Goal: Task Accomplishment & Management: Manage account settings

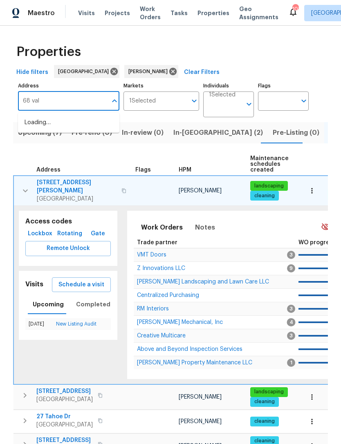
type input "68 vale"
click at [76, 122] on li "68 Vale Pt Newnan GA 30265" at bounding box center [68, 122] width 101 height 13
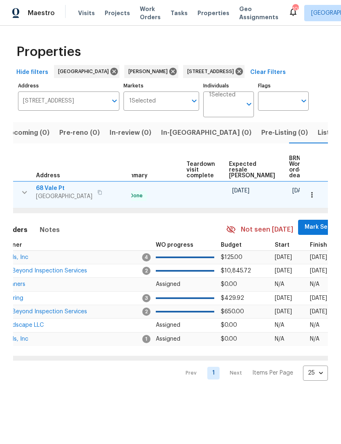
scroll to position [0, 175]
click at [305, 225] on span "Mark Seen" at bounding box center [320, 227] width 30 height 10
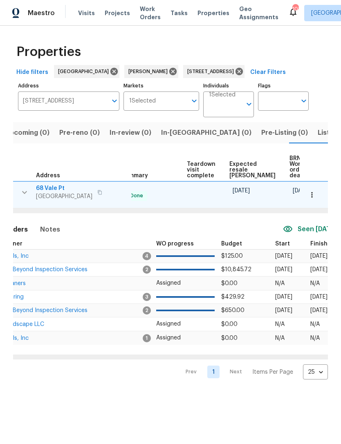
click at [58, 272] on span "Above and Beyond Inspection Services" at bounding box center [34, 270] width 105 height 6
click at [59, 103] on input "68 Vale Pt Newnan GA 30265" at bounding box center [62, 100] width 89 height 19
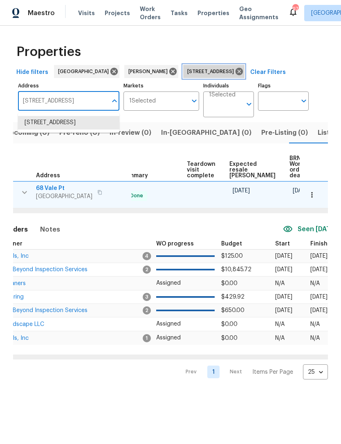
click at [234, 73] on icon at bounding box center [238, 71] width 9 height 9
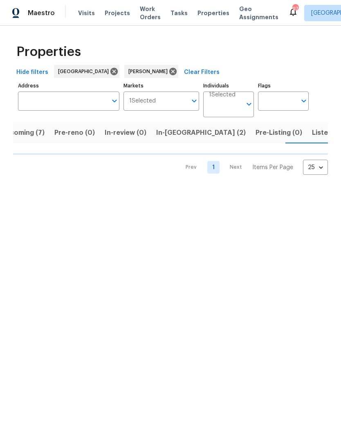
scroll to position [0, 18]
click at [76, 99] on input "Address" at bounding box center [62, 100] width 89 height 19
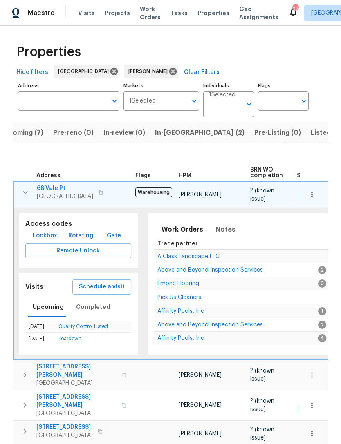
click at [52, 363] on span "3584 Yoko Ln" at bounding box center [76, 371] width 80 height 16
click at [68, 99] on input "Address" at bounding box center [62, 100] width 89 height 19
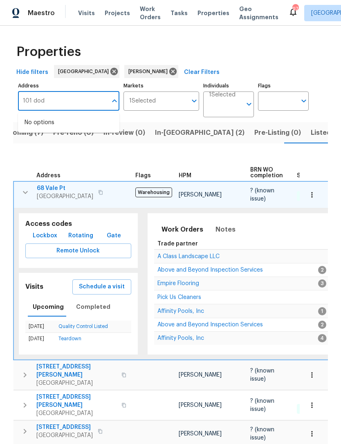
type input "101 dodd"
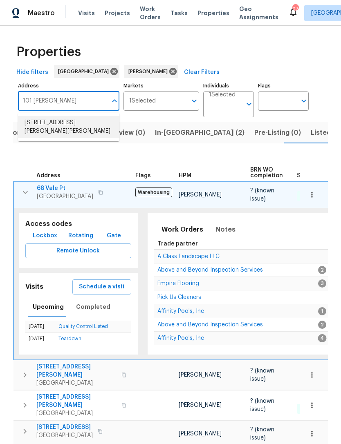
click at [83, 125] on li "101 Dodd St Fairburn GA 30213" at bounding box center [68, 127] width 101 height 22
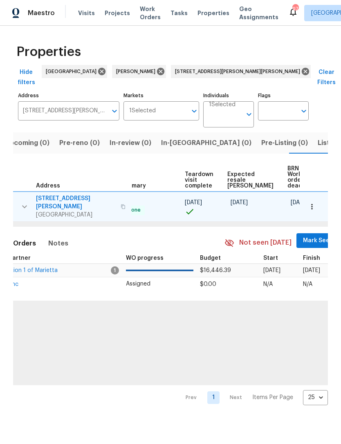
scroll to position [0, 163]
click at [303, 236] on span "Mark Seen" at bounding box center [318, 241] width 30 height 10
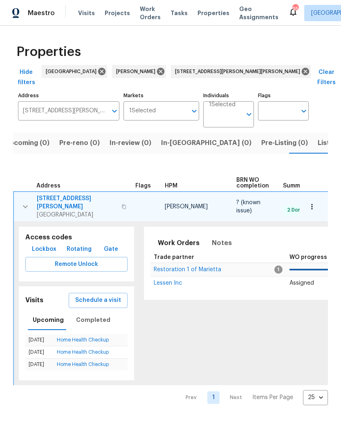
scroll to position [0, 13]
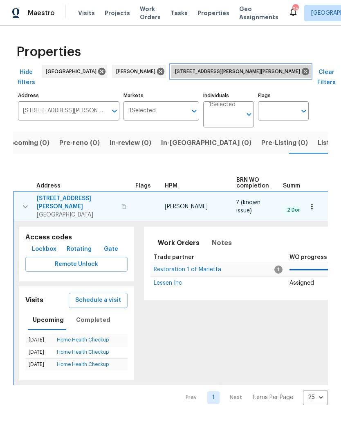
click at [301, 71] on icon at bounding box center [304, 71] width 7 height 7
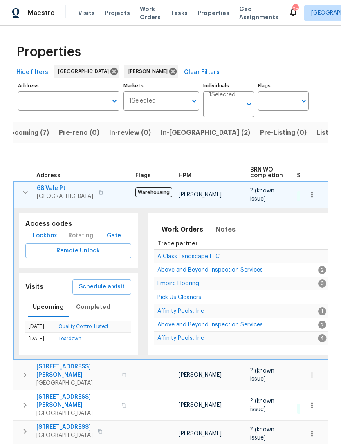
scroll to position [0, 18]
click at [24, 189] on icon "button" at bounding box center [25, 192] width 10 height 10
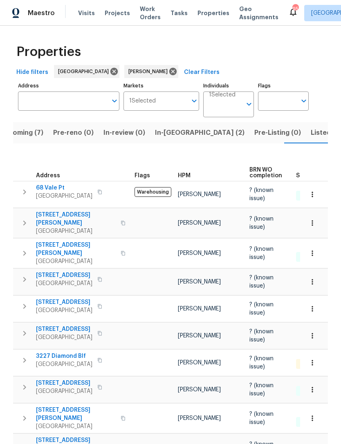
click at [171, 132] on span "In-reno (2)" at bounding box center [199, 132] width 89 height 11
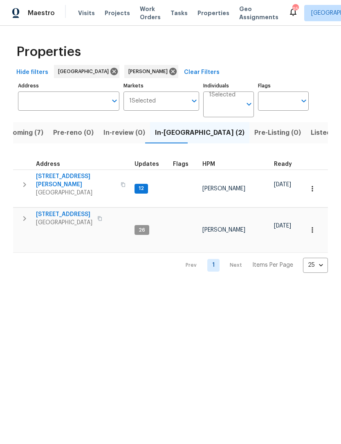
click at [28, 220] on button "button" at bounding box center [24, 218] width 16 height 16
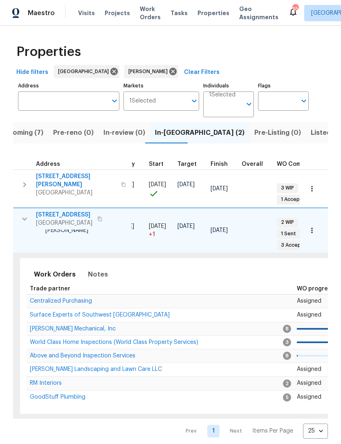
scroll to position [0, 99]
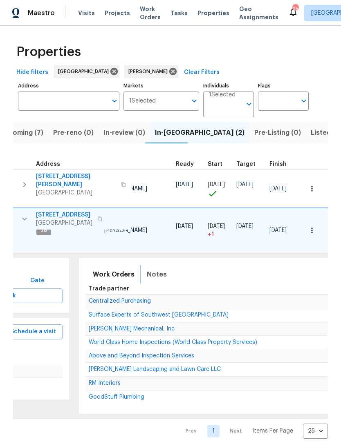
click at [156, 272] on span "Notes" at bounding box center [157, 274] width 20 height 11
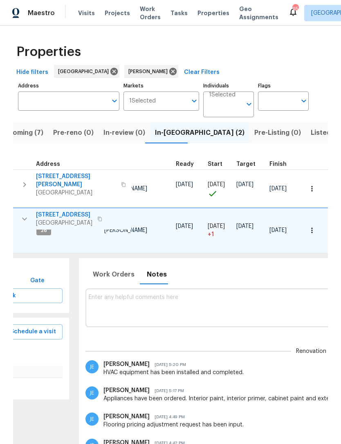
click at [208, 298] on textarea at bounding box center [311, 307] width 444 height 27
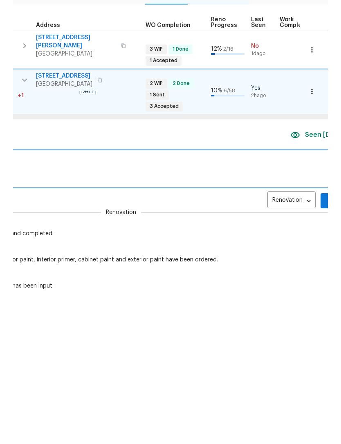
scroll to position [0, 297]
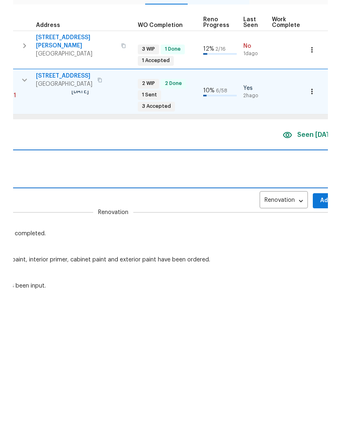
type textarea "Appliances will be delivered on October 9"
click at [319, 335] on span "Add" at bounding box center [325, 340] width 13 height 10
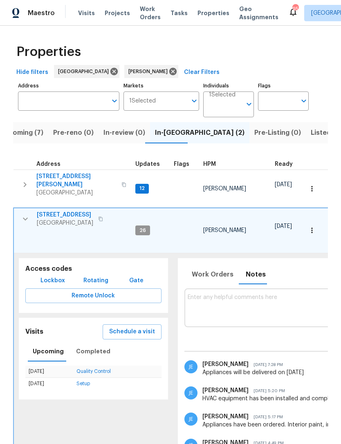
scroll to position [0, 0]
click at [210, 269] on span "Work Orders" at bounding box center [213, 274] width 42 height 11
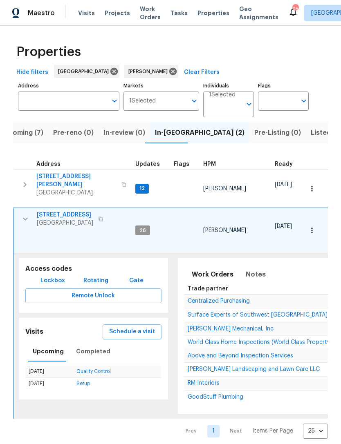
click at [239, 353] on span "Above and Beyond Inspection Services" at bounding box center [239, 356] width 105 height 6
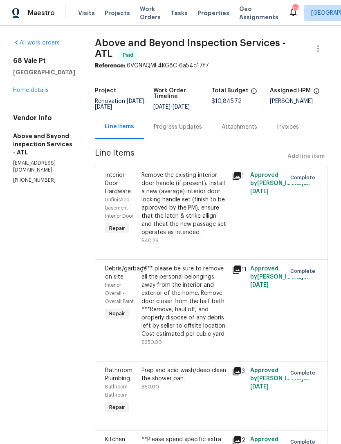
click at [37, 89] on link "Home details" at bounding box center [31, 90] width 36 height 6
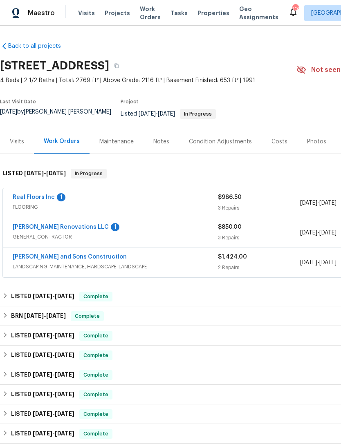
click at [32, 194] on link "Real Floors Inc" at bounding box center [34, 197] width 42 height 6
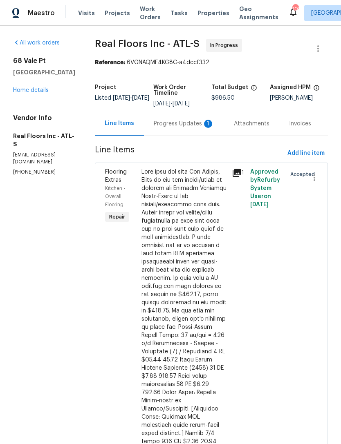
click at [182, 121] on div "Progress Updates 1" at bounding box center [184, 124] width 60 height 8
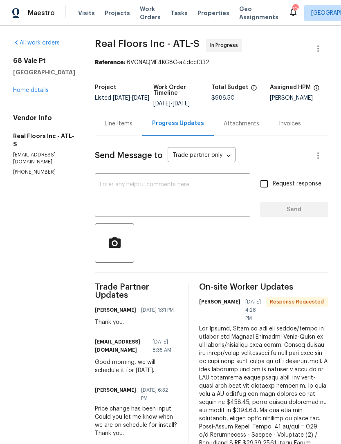
click at [163, 192] on textarea at bounding box center [172, 196] width 145 height 29
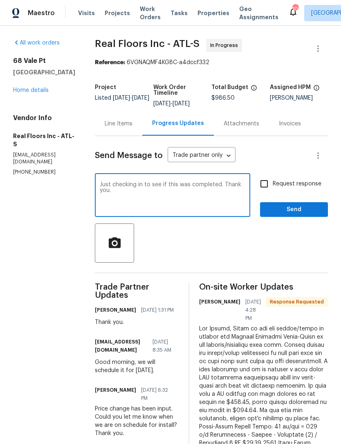
type textarea "Just checking in to see if this was completed. Thank you."
click at [264, 183] on input "Request response" at bounding box center [263, 183] width 17 height 17
checkbox input "true"
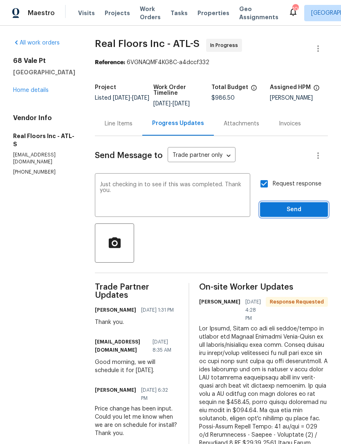
click at [290, 208] on span "Send" at bounding box center [293, 210] width 55 height 10
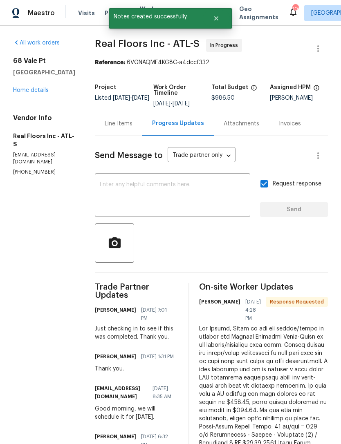
click at [39, 88] on link "Home details" at bounding box center [31, 90] width 36 height 6
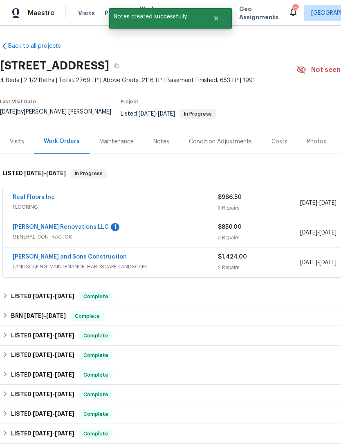
click at [49, 224] on link "Aseem Renovations LLC" at bounding box center [61, 227] width 96 height 6
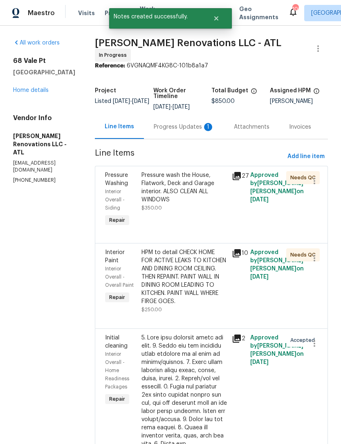
click at [193, 130] on div "Progress Updates 1" at bounding box center [184, 127] width 60 height 8
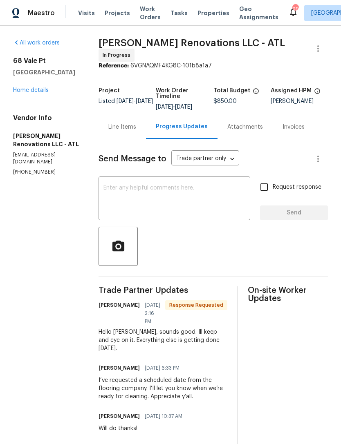
click at [177, 177] on div "Send Message to Trade partner only Trade partner only ​ x ​ Request response Se…" at bounding box center [212, 318] width 229 height 359
click at [34, 91] on link "Home details" at bounding box center [31, 90] width 36 height 6
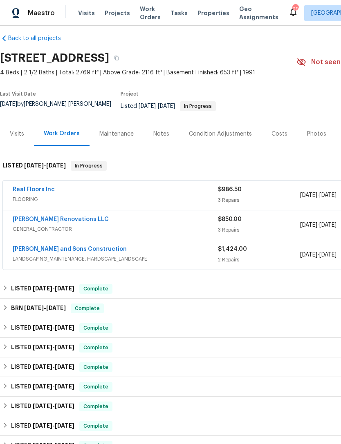
scroll to position [8, 0]
click at [56, 216] on link "Aseem Renovations LLC" at bounding box center [61, 219] width 96 height 6
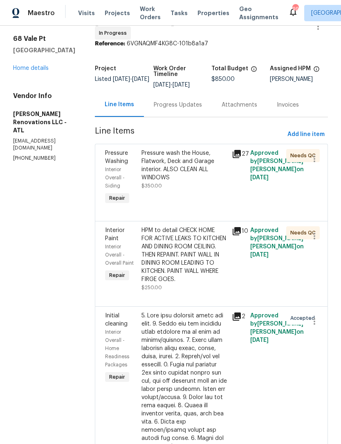
scroll to position [35, 0]
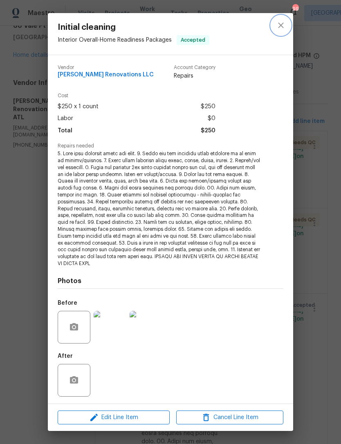
click at [279, 30] on icon "close" at bounding box center [281, 25] width 10 height 10
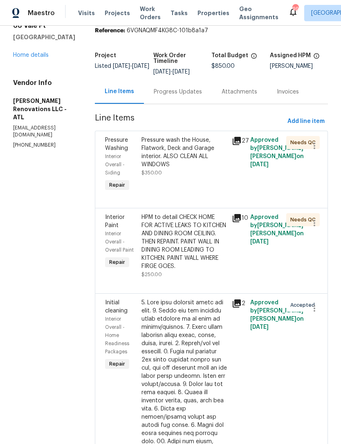
click at [180, 172] on div "Pressure wash the House, Flatwork, Deck and Garage interior. ALSO CLEAN ALL WIN…" at bounding box center [184, 156] width 86 height 41
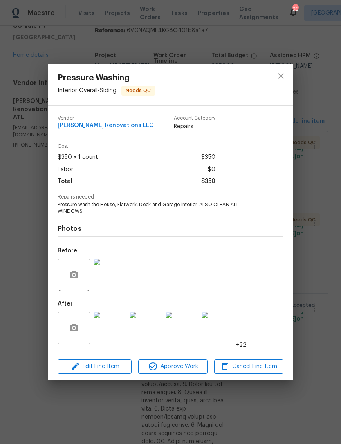
click at [113, 331] on img at bounding box center [110, 328] width 33 height 33
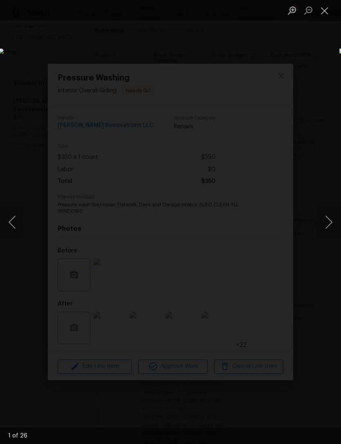
click at [326, 222] on button "Next image" at bounding box center [328, 222] width 25 height 33
click at [325, 223] on button "Next image" at bounding box center [328, 222] width 25 height 33
click at [324, 225] on button "Next image" at bounding box center [328, 222] width 25 height 33
click at [326, 225] on button "Next image" at bounding box center [328, 222] width 25 height 33
click at [324, 225] on button "Next image" at bounding box center [328, 222] width 25 height 33
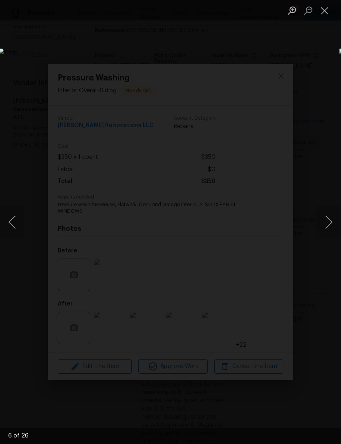
click at [326, 16] on button "Close lightbox" at bounding box center [324, 10] width 16 height 14
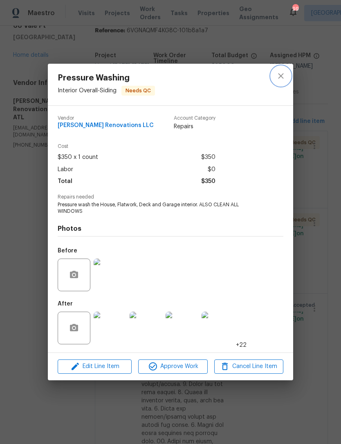
click at [283, 74] on icon "close" at bounding box center [280, 76] width 5 height 5
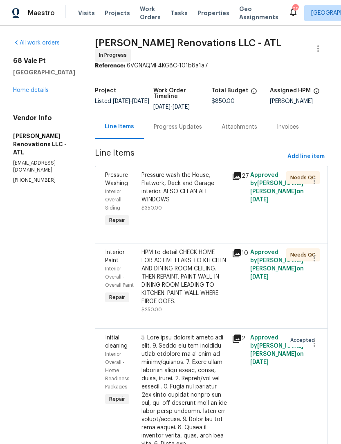
scroll to position [0, 0]
click at [34, 90] on link "Home details" at bounding box center [31, 90] width 36 height 6
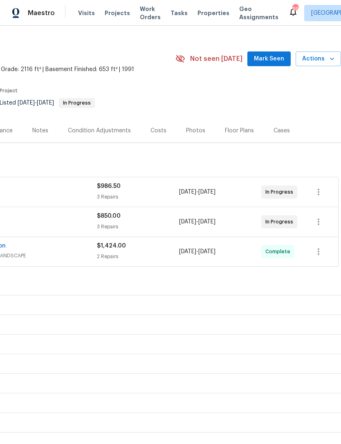
scroll to position [11, 121]
click at [268, 60] on span "Mark Seen" at bounding box center [269, 59] width 30 height 10
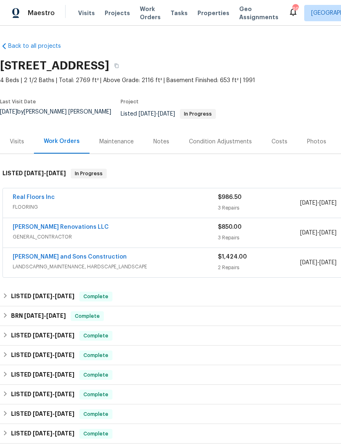
scroll to position [0, 0]
click at [58, 224] on link "Aseem Renovations LLC" at bounding box center [61, 227] width 96 height 6
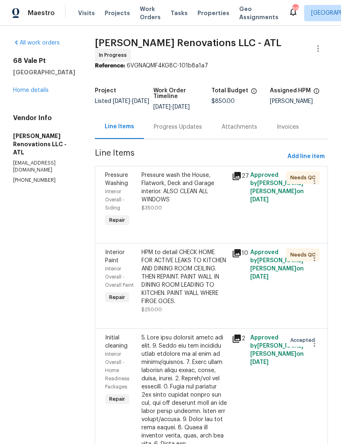
click at [196, 129] on div "Progress Updates" at bounding box center [178, 127] width 48 height 8
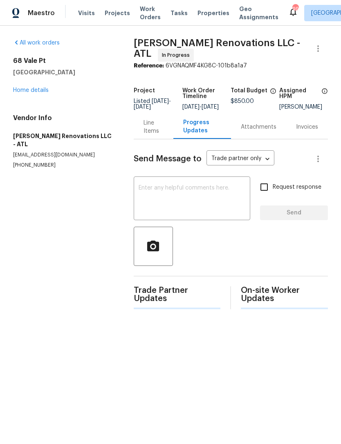
click at [208, 204] on textarea at bounding box center [191, 199] width 107 height 29
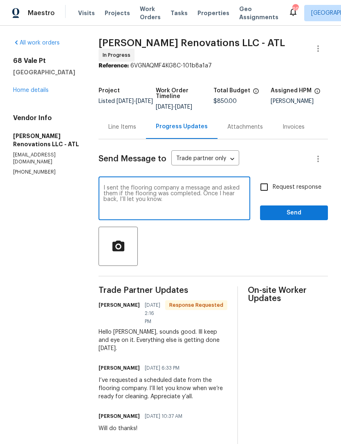
type textarea "I sent the flooring company a message and asked them if the flooring was comple…"
click at [266, 192] on input "Request response" at bounding box center [263, 187] width 17 height 17
checkbox input "true"
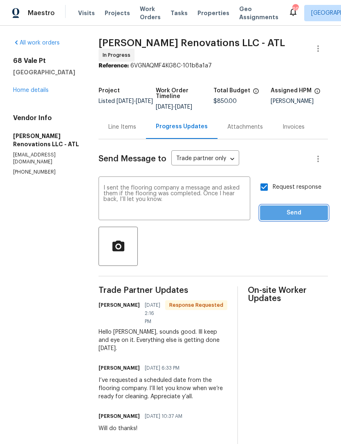
click at [290, 215] on span "Send" at bounding box center [293, 213] width 55 height 10
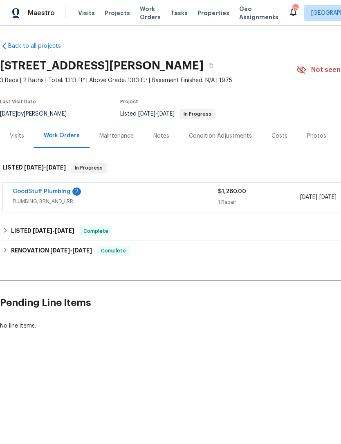
click at [56, 191] on link "GoodStuff Plumbing" at bounding box center [42, 192] width 58 height 6
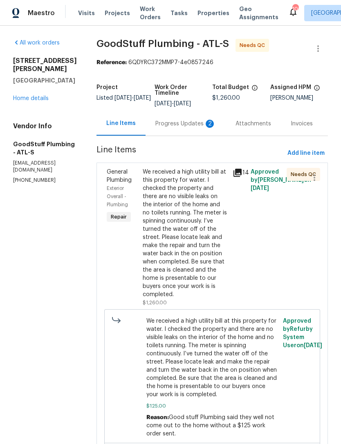
click at [184, 128] on div "Progress Updates 2" at bounding box center [185, 124] width 60 height 8
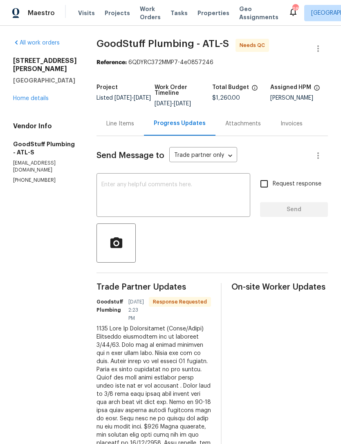
click at [37, 96] on link "Home details" at bounding box center [31, 99] width 36 height 6
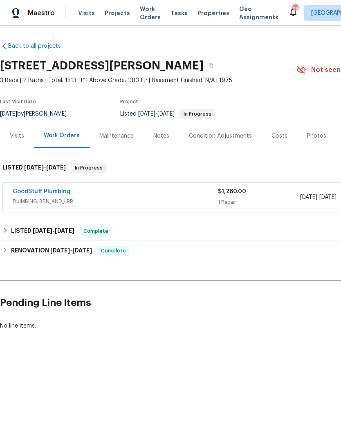
click at [51, 193] on link "GoodStuff Plumbing" at bounding box center [42, 192] width 58 height 6
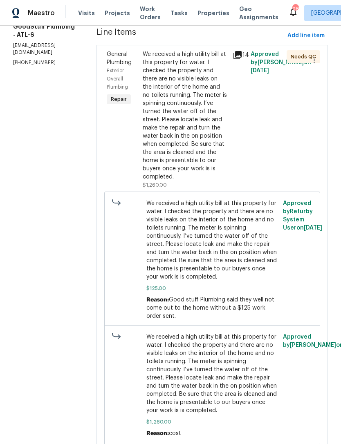
scroll to position [119, 0]
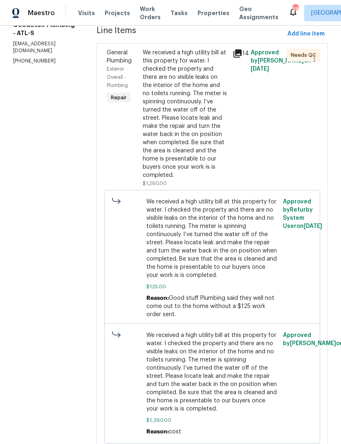
click at [219, 154] on div "We received a high utility bill at this property for water. I checked the prope…" at bounding box center [185, 114] width 85 height 131
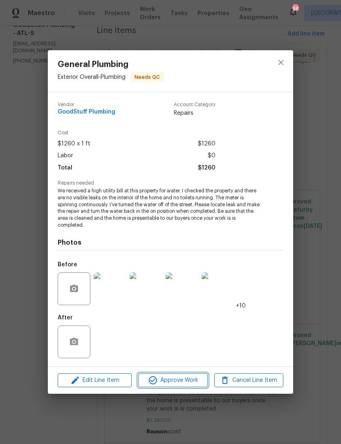
click at [185, 379] on span "Approve Work" at bounding box center [173, 380] width 64 height 10
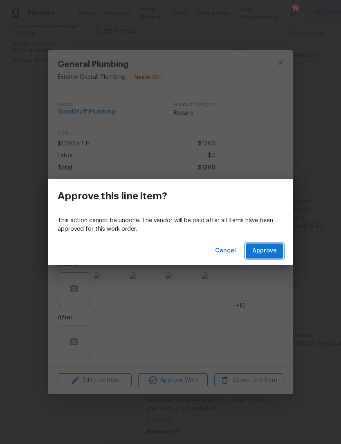
click at [273, 252] on span "Approve" at bounding box center [264, 251] width 25 height 10
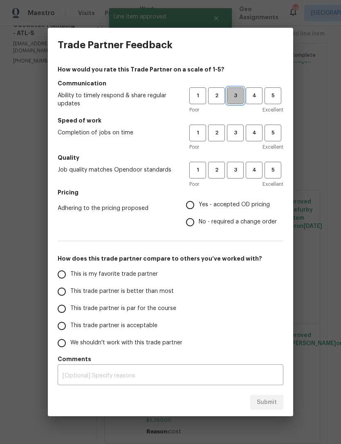
click at [237, 98] on span "3" at bounding box center [235, 95] width 15 height 9
click at [242, 129] on span "3" at bounding box center [235, 132] width 15 height 9
click at [237, 172] on span "3" at bounding box center [235, 169] width 15 height 9
click at [190, 210] on input "Yes - accepted OD pricing" at bounding box center [189, 204] width 17 height 17
radio input "true"
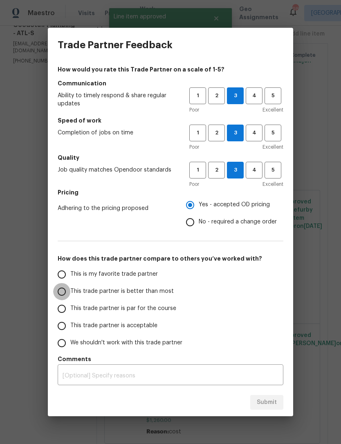
click at [70, 291] on input "This trade partner is better than most" at bounding box center [61, 291] width 17 height 17
click at [270, 401] on span "Submit" at bounding box center [267, 402] width 20 height 10
radio input "true"
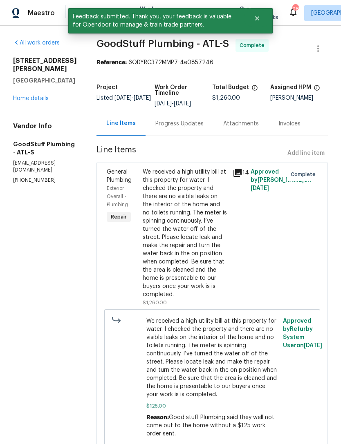
scroll to position [0, 0]
click at [42, 96] on link "Home details" at bounding box center [31, 99] width 36 height 6
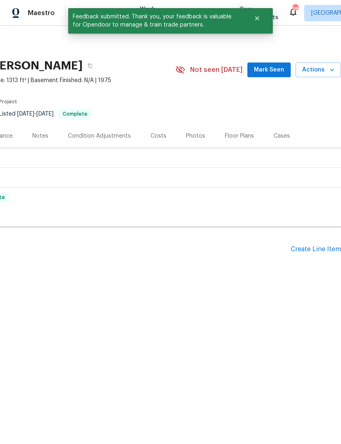
scroll to position [0, 121]
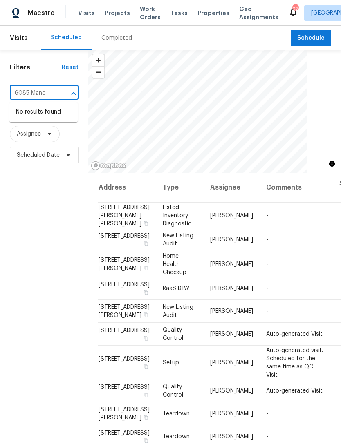
click at [69, 96] on icon "Close" at bounding box center [74, 94] width 10 height 10
type input "68 vale"
click at [48, 118] on li "[STREET_ADDRESS]" at bounding box center [43, 111] width 68 height 13
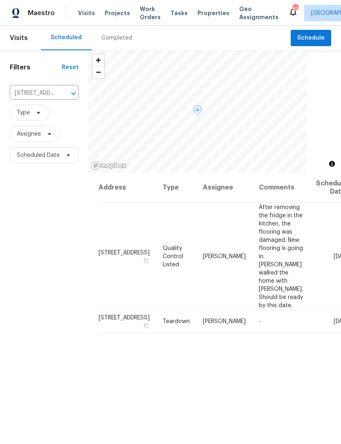
click at [0, 0] on icon at bounding box center [0, 0] width 0 height 0
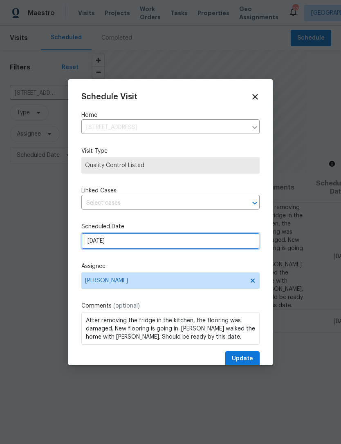
click at [194, 237] on input "[DATE]" at bounding box center [170, 241] width 178 height 16
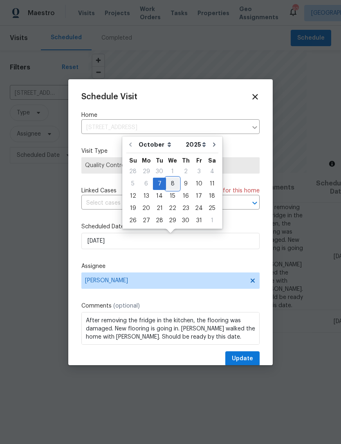
click at [175, 184] on div "8" at bounding box center [172, 183] width 13 height 11
type input "[DATE]"
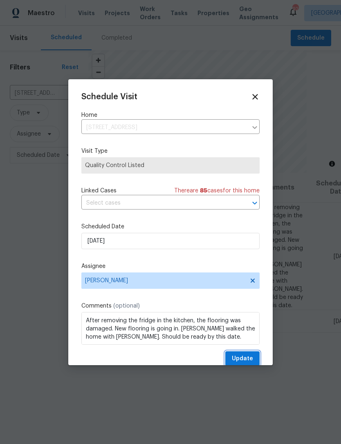
click at [254, 355] on button "Update" at bounding box center [242, 358] width 34 height 15
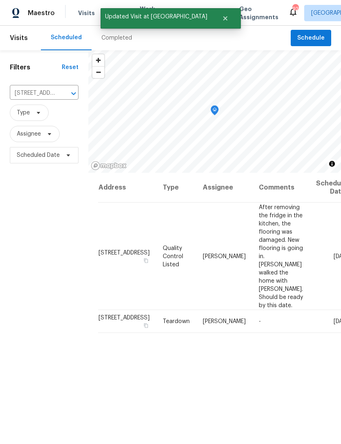
click at [32, 99] on input "[STREET_ADDRESS]" at bounding box center [33, 93] width 46 height 13
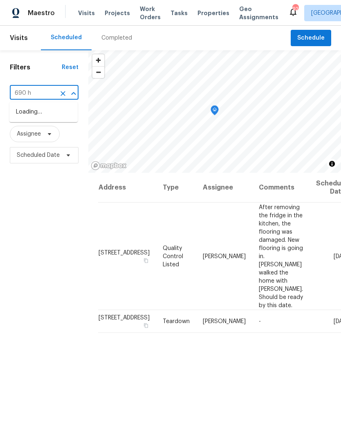
type input "690 ho"
click at [56, 116] on li "[STREET_ADDRESS][PERSON_NAME]" at bounding box center [43, 116] width 68 height 22
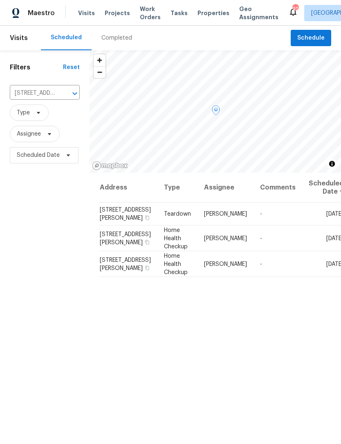
click at [0, 0] on icon at bounding box center [0, 0] width 0 height 0
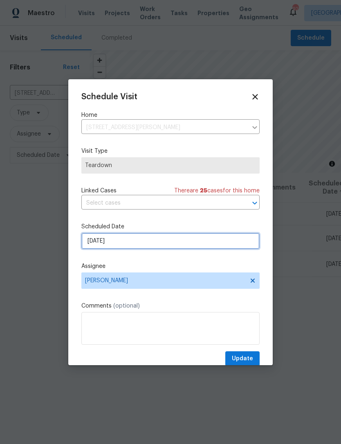
click at [154, 241] on input "[DATE]" at bounding box center [170, 241] width 178 height 16
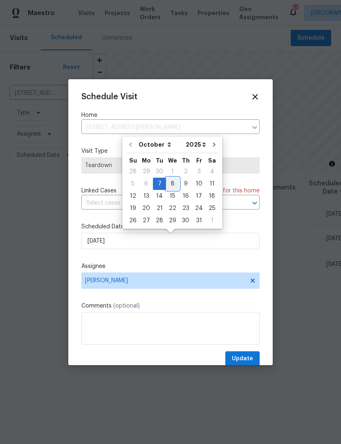
click at [174, 183] on div "8" at bounding box center [172, 183] width 13 height 11
type input "[DATE]"
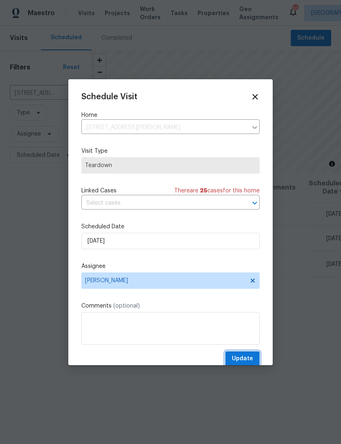
click at [249, 360] on span "Update" at bounding box center [242, 359] width 21 height 10
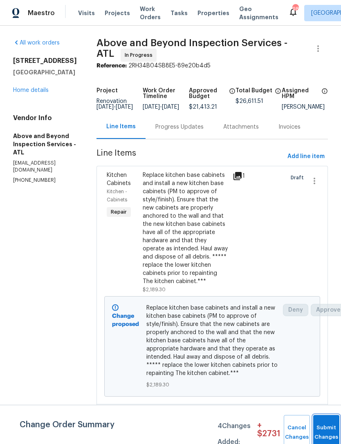
click at [320, 431] on span "Submit Changes" at bounding box center [326, 432] width 18 height 19
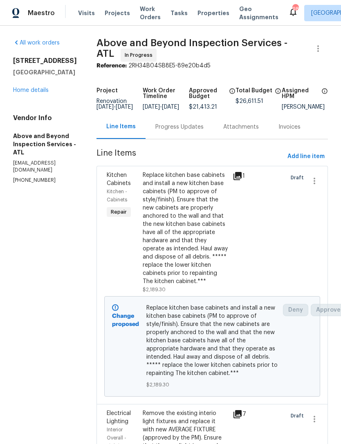
click at [197, 131] on div "Progress Updates" at bounding box center [179, 127] width 48 height 8
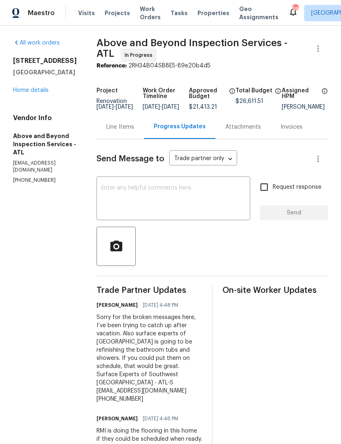
click at [216, 184] on div "x ​" at bounding box center [173, 200] width 154 height 42
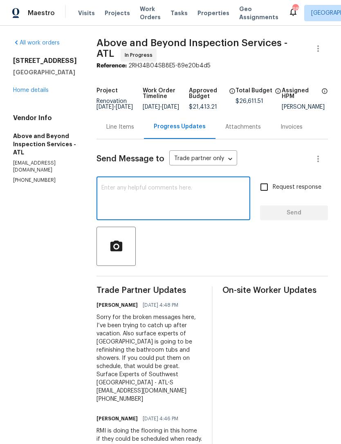
click at [220, 201] on textarea at bounding box center [173, 199] width 144 height 29
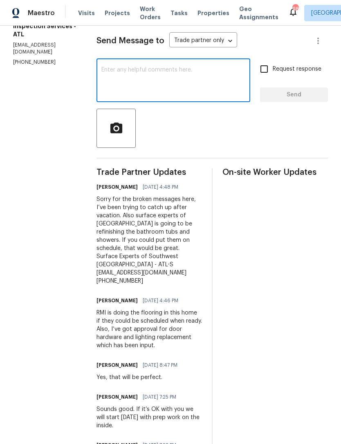
scroll to position [118, 0]
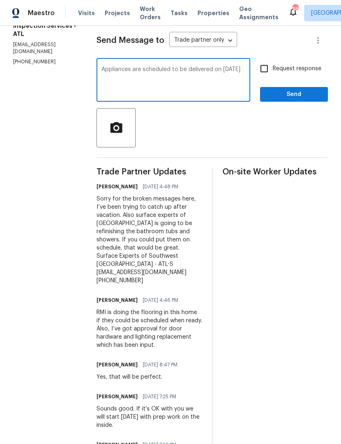
type textarea "Appliances are scheduled to be delivered on [DATE]"
click at [297, 100] on span "Send" at bounding box center [293, 94] width 55 height 10
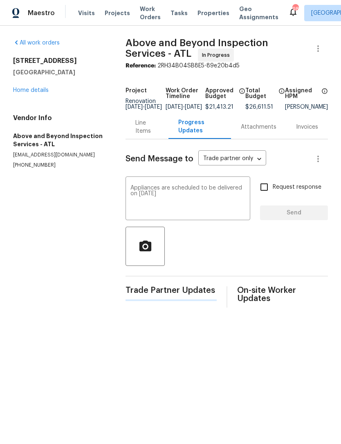
scroll to position [0, 0]
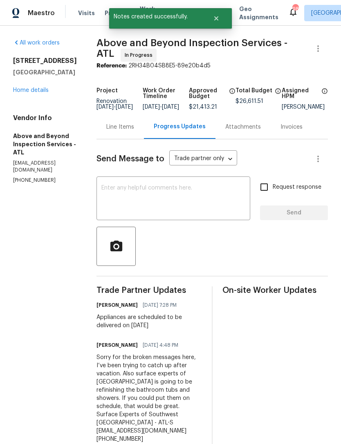
click at [34, 92] on link "Home details" at bounding box center [31, 90] width 36 height 6
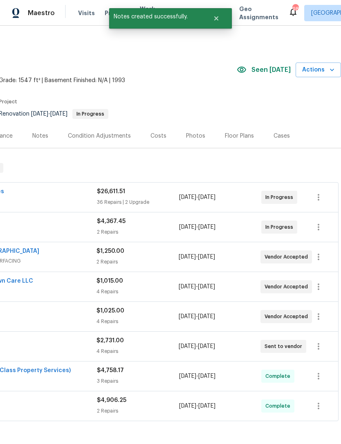
scroll to position [0, 121]
